Goal: Information Seeking & Learning: Learn about a topic

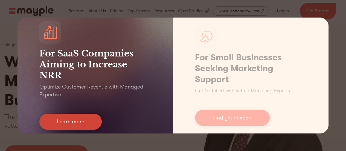
click at [78, 122] on link "Learn more" at bounding box center [70, 121] width 62 height 16
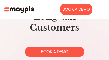
click at [102, 11] on img at bounding box center [100, 9] width 5 height 5
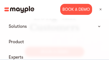
click at [102, 11] on img at bounding box center [100, 9] width 5 height 5
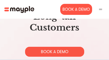
click at [104, 9] on div at bounding box center [101, 9] width 8 height 8
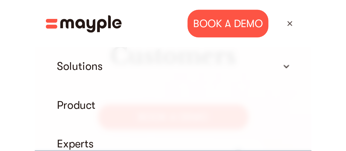
scroll to position [4, 0]
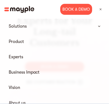
click at [99, 27] on summary "Solutions" at bounding box center [54, 26] width 101 height 11
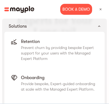
click at [99, 27] on summary "Solutions" at bounding box center [54, 26] width 101 height 11
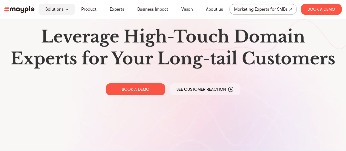
click at [7, 39] on div "Leverage High-Touch Domain Experts for Your Long-tail Customers BOOK A DEMO See…" at bounding box center [173, 60] width 346 height 128
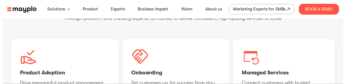
scroll to position [333, 0]
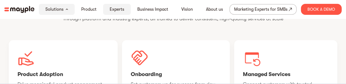
click at [119, 12] on link "Experts" at bounding box center [117, 9] width 14 height 7
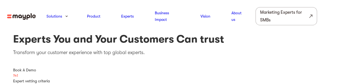
click at [29, 17] on img at bounding box center [21, 16] width 29 height 7
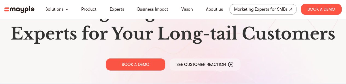
click at [261, 55] on div "Leverage High-Touch Domain Experts for Your Long-tail Customers BOOK A DEMO See…" at bounding box center [173, 35] width 346 height 71
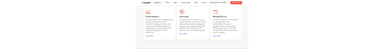
scroll to position [321, 0]
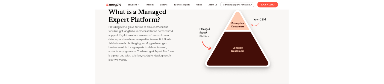
scroll to position [702, 0]
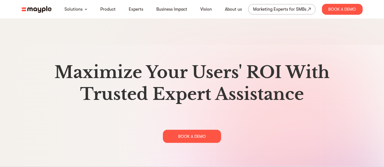
scroll to position [2817, 0]
